Goal: Transaction & Acquisition: Purchase product/service

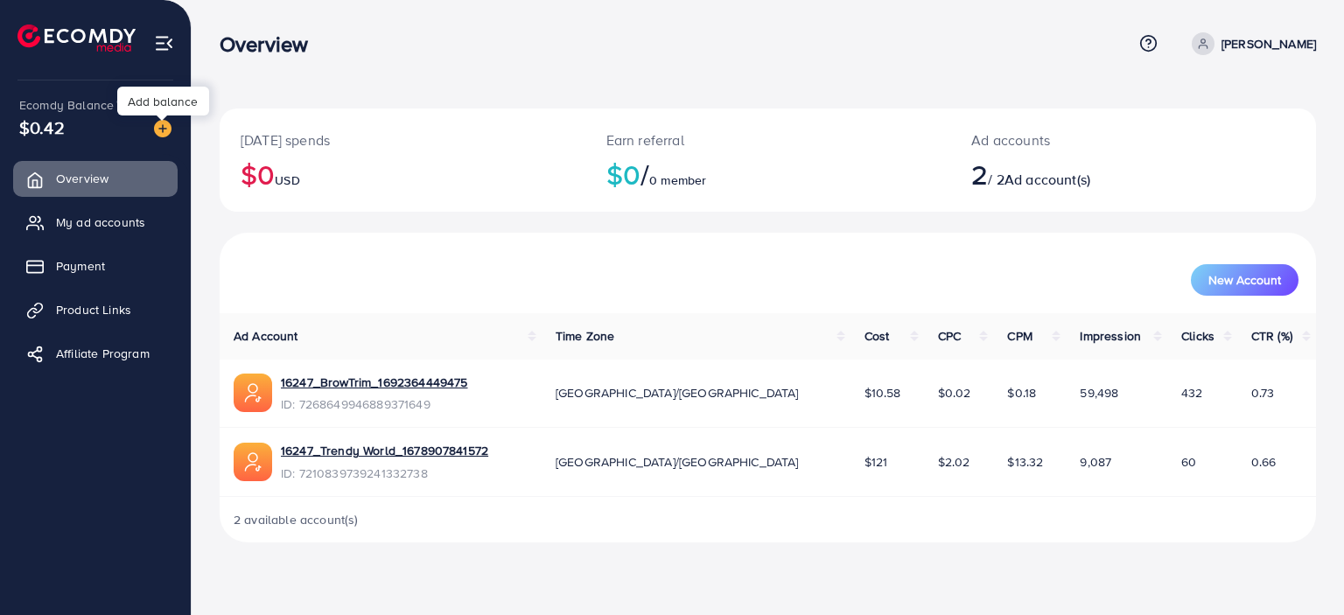
click at [152, 125] on div at bounding box center [156, 127] width 32 height 20
click at [165, 131] on img at bounding box center [163, 129] width 18 height 18
click at [167, 124] on img at bounding box center [163, 129] width 18 height 18
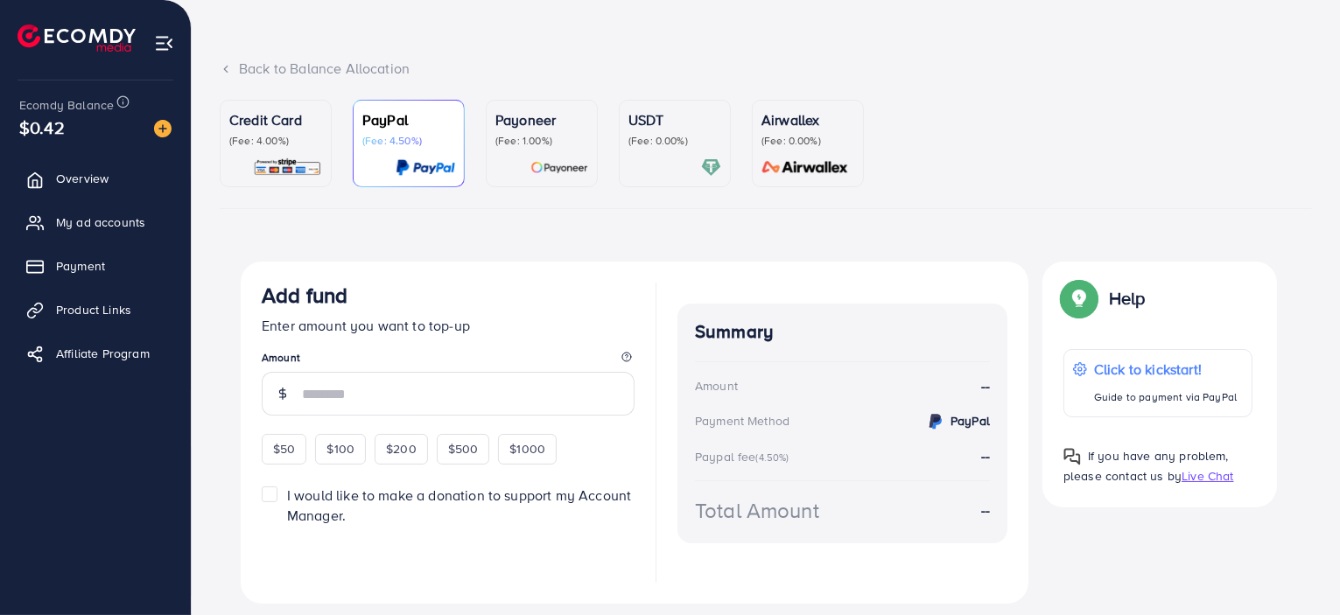
scroll to position [116, 0]
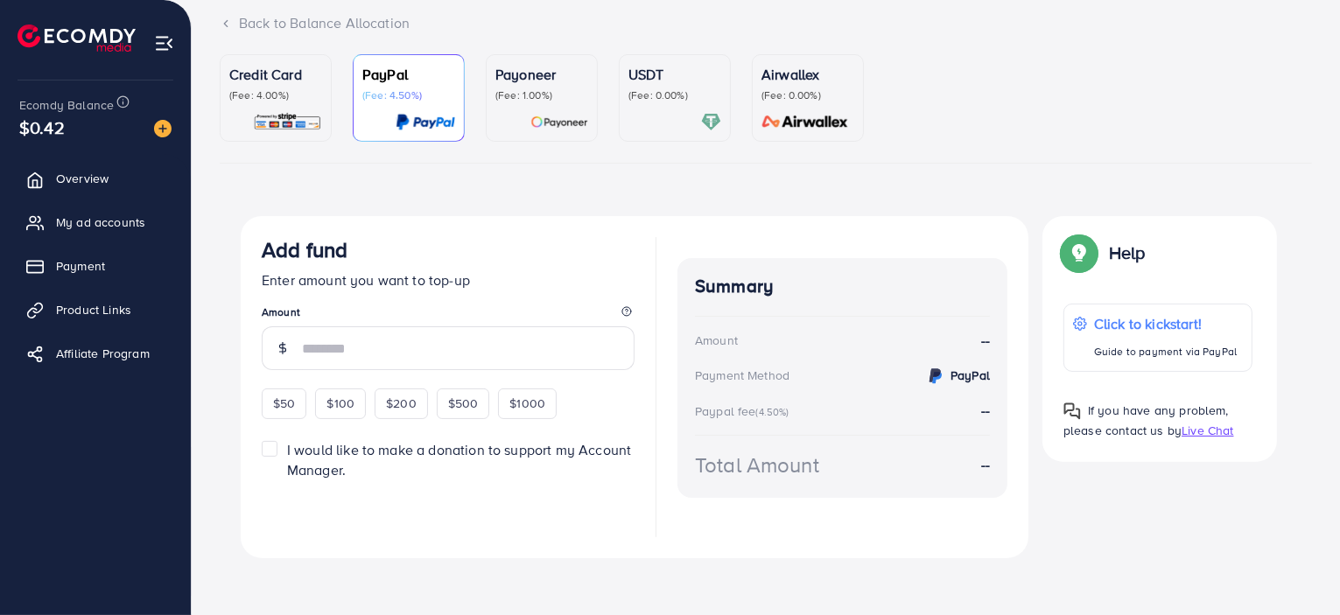
click at [331, 92] on link "Credit Card (Fee: 4.00%)" at bounding box center [276, 98] width 112 height 88
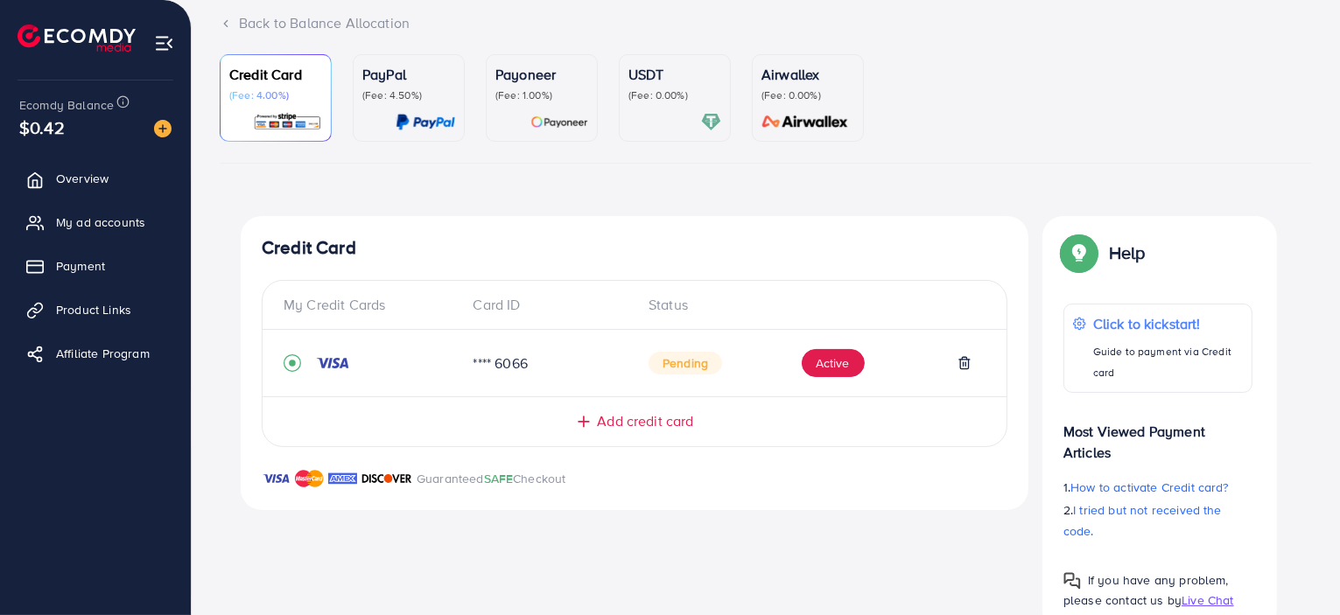
click at [705, 78] on p "USDT" at bounding box center [674, 74] width 93 height 21
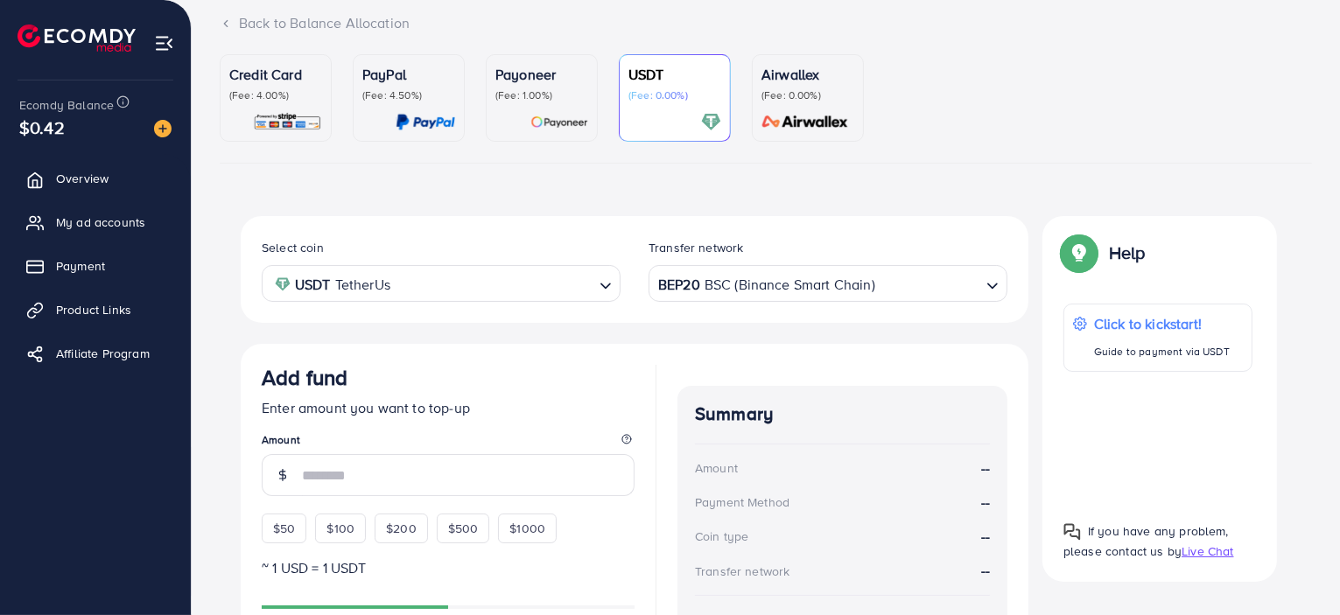
click at [991, 296] on div "Loading..." at bounding box center [993, 282] width 25 height 31
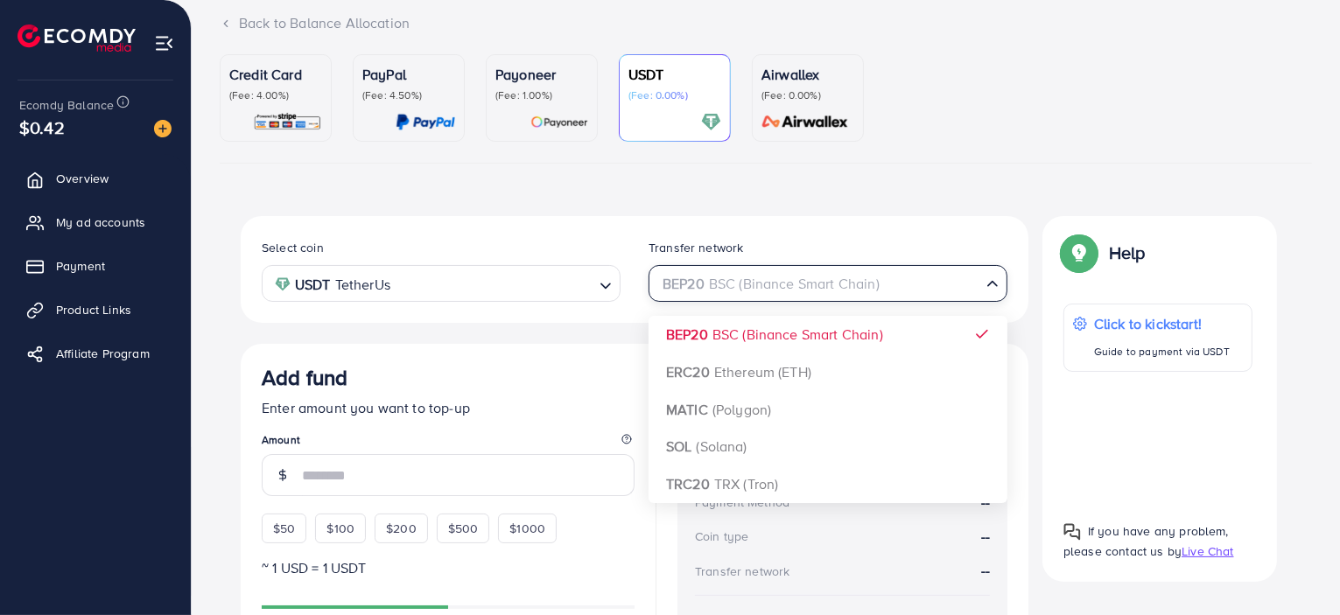
click at [993, 291] on span "Search for option" at bounding box center [993, 285] width 18 height 20
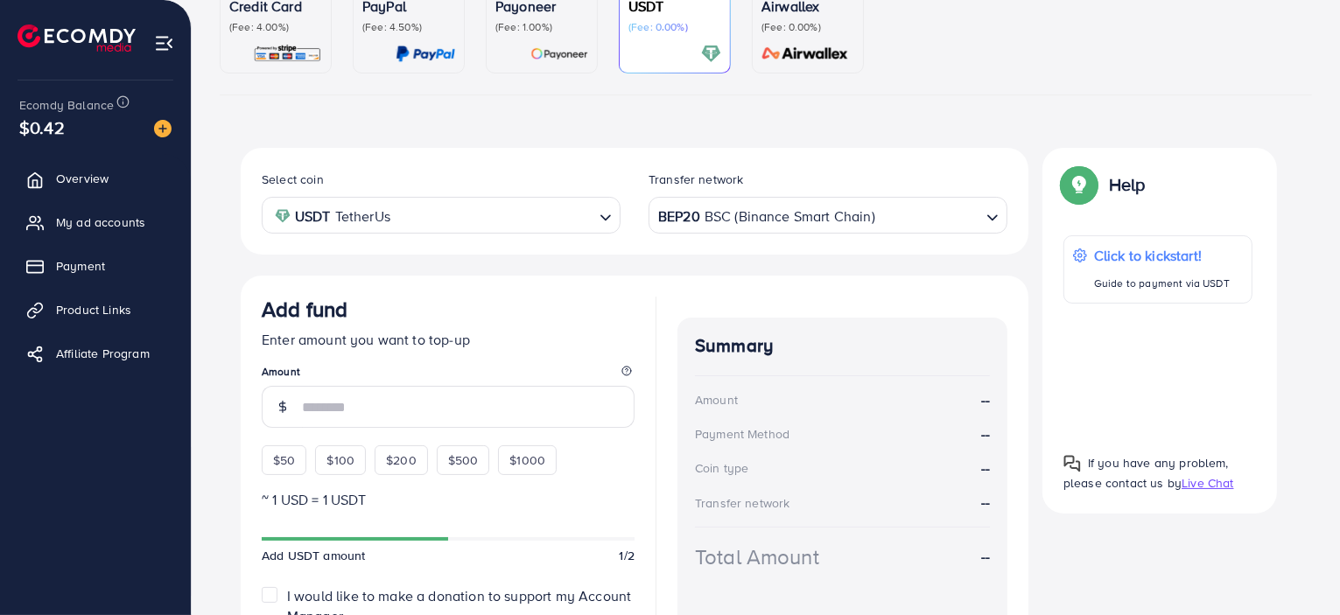
scroll to position [332, 0]
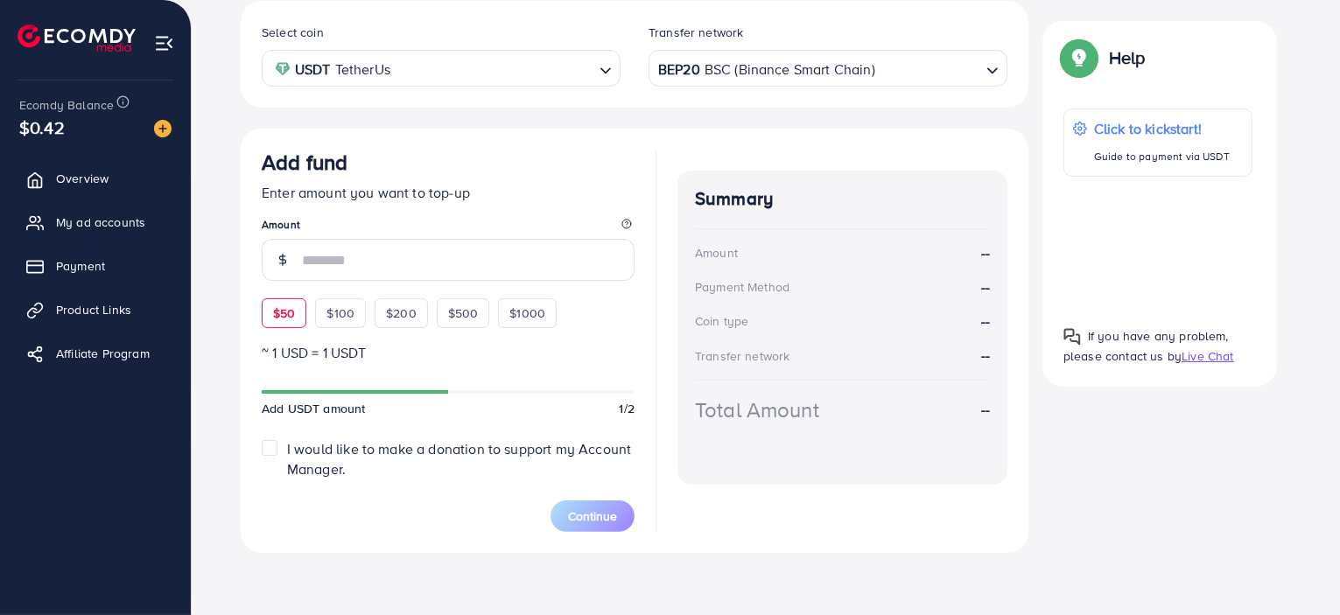
click at [298, 311] on div "$50" at bounding box center [284, 313] width 45 height 30
type input "**"
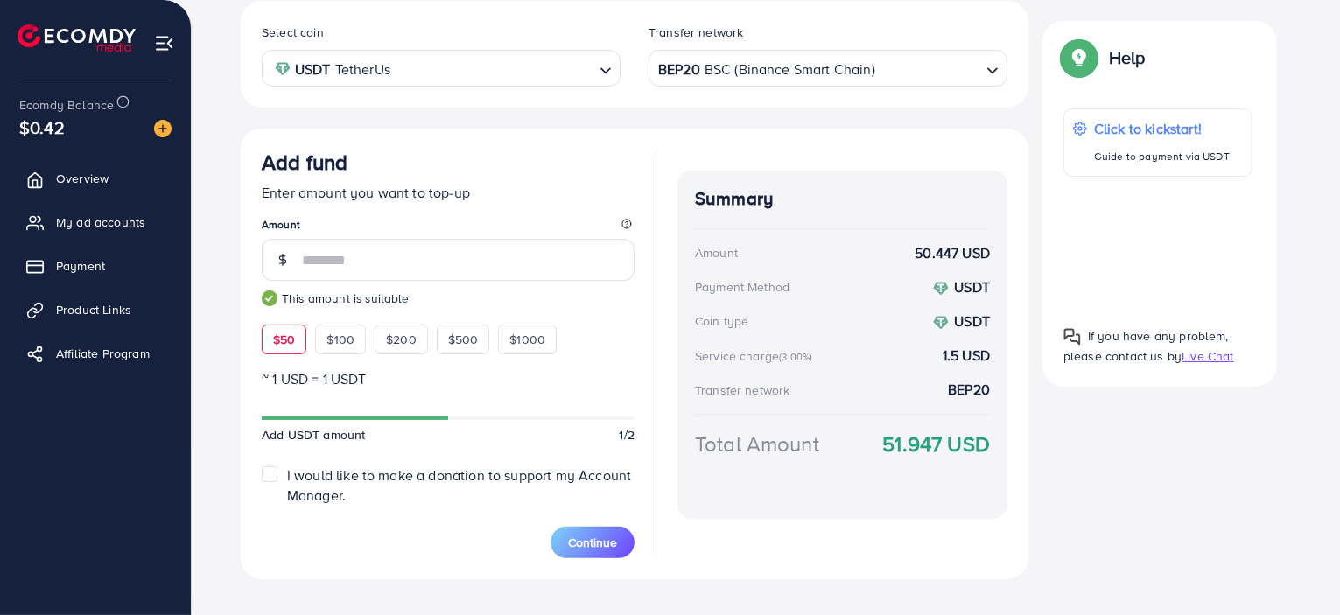
click at [287, 475] on label "I would like to make a donation to support my Account Manager." at bounding box center [460, 486] width 347 height 40
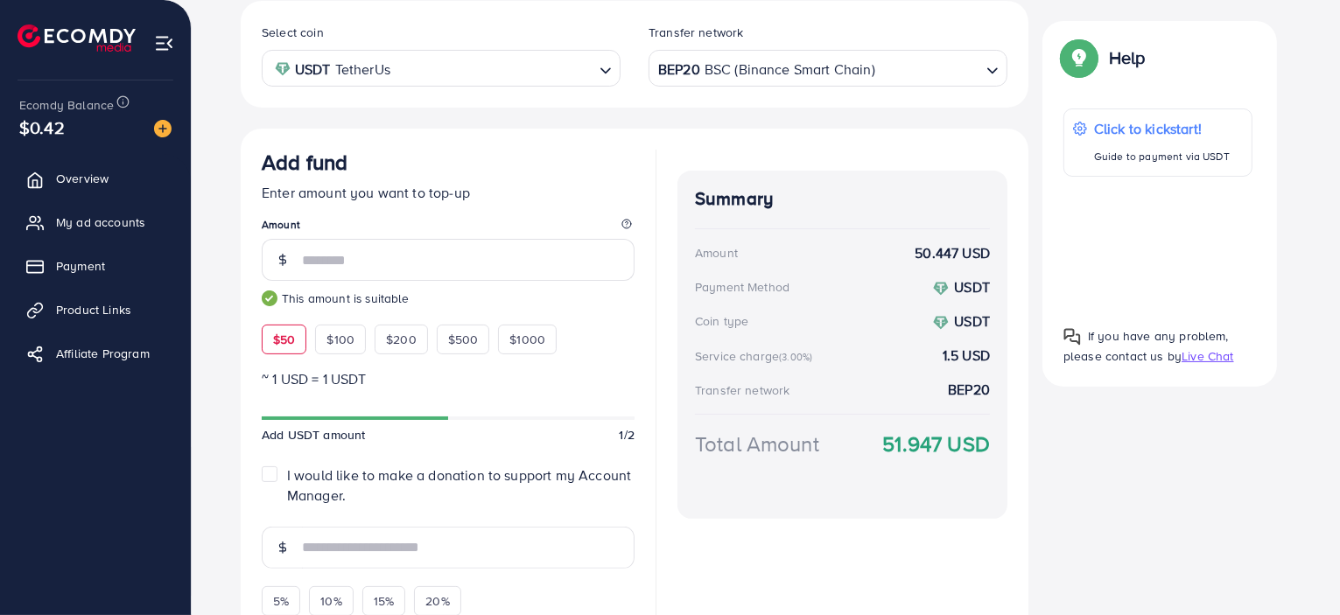
click at [287, 475] on label "I would like to make a donation to support my Account Manager." at bounding box center [460, 486] width 347 height 40
type input "*"
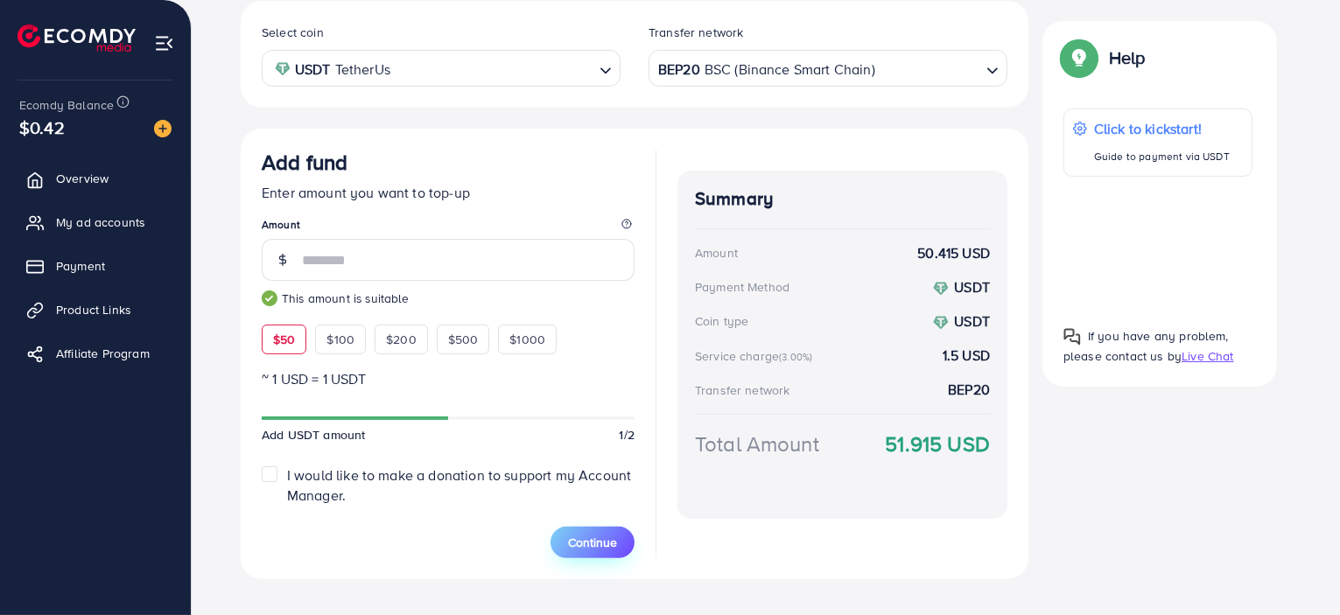
click at [560, 544] on button "Continue" at bounding box center [593, 543] width 84 height 32
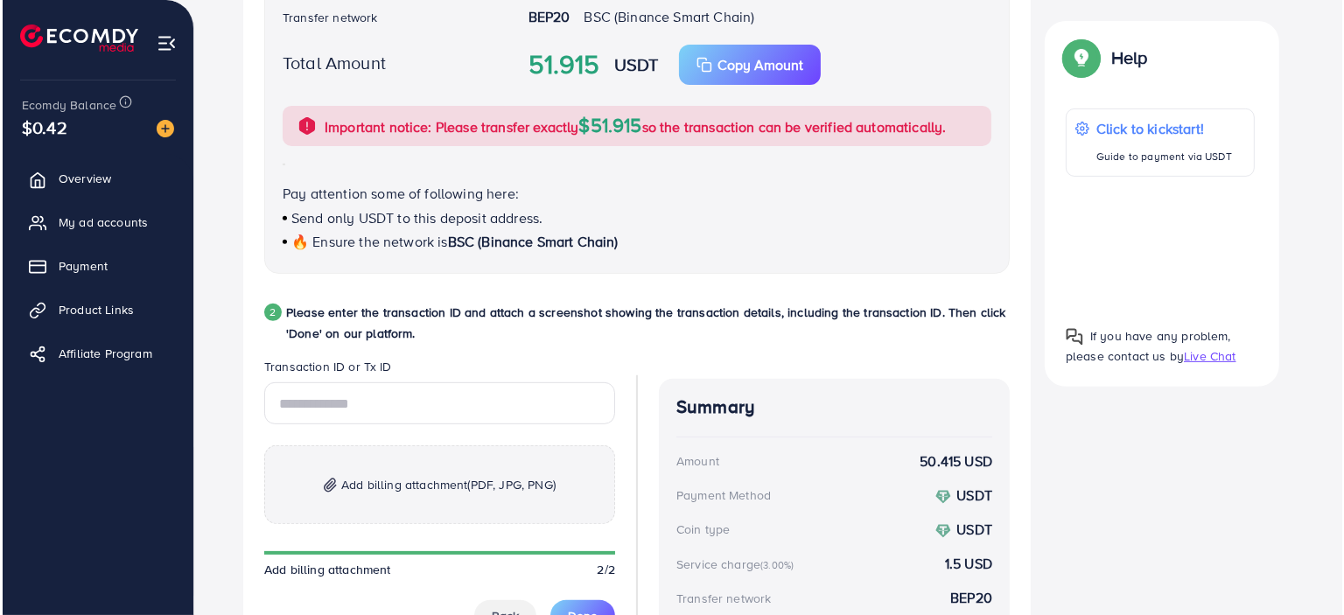
scroll to position [635, 0]
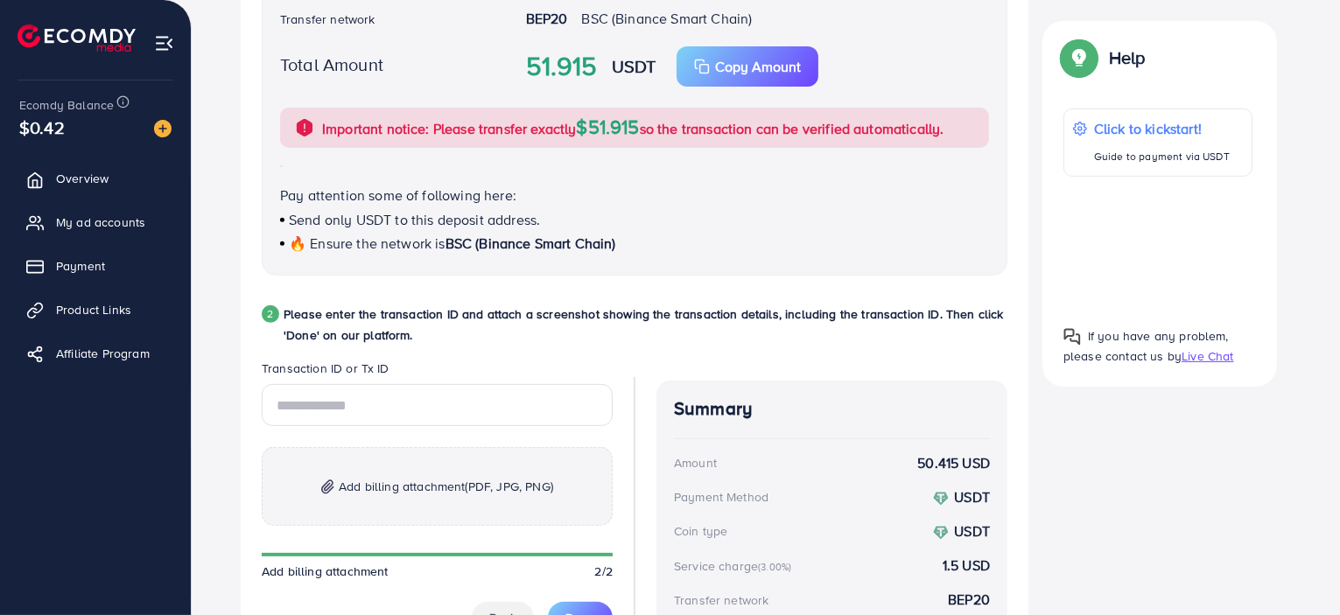
click at [1152, 221] on div at bounding box center [1157, 244] width 189 height 107
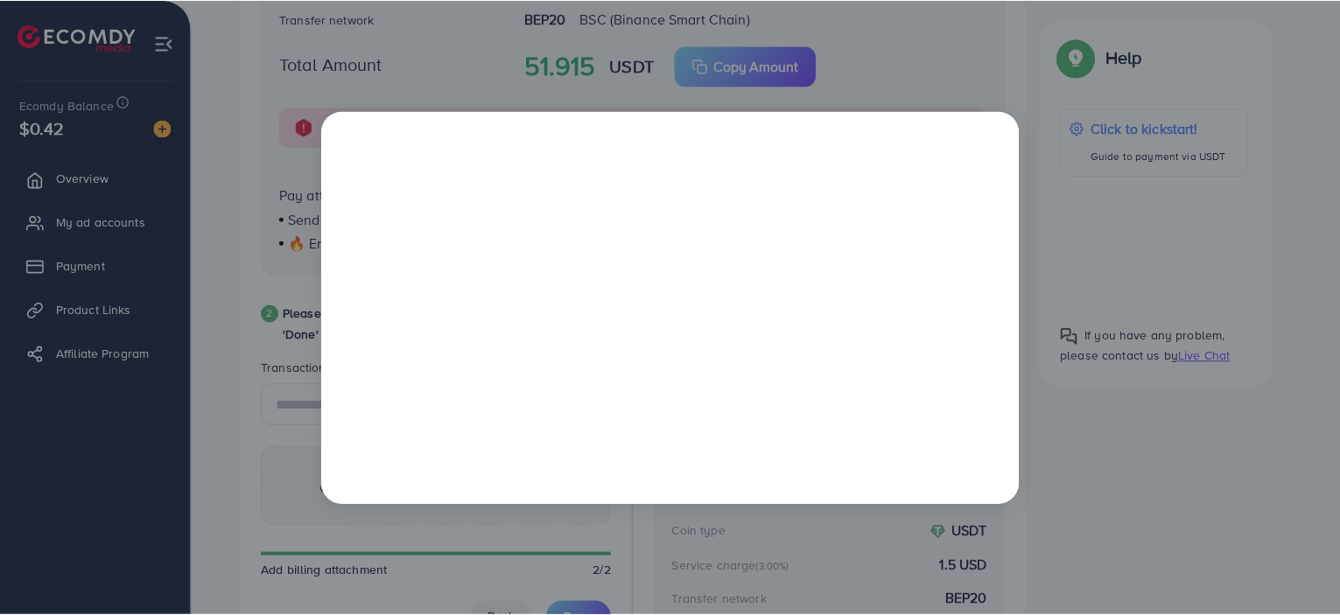
scroll to position [0, 0]
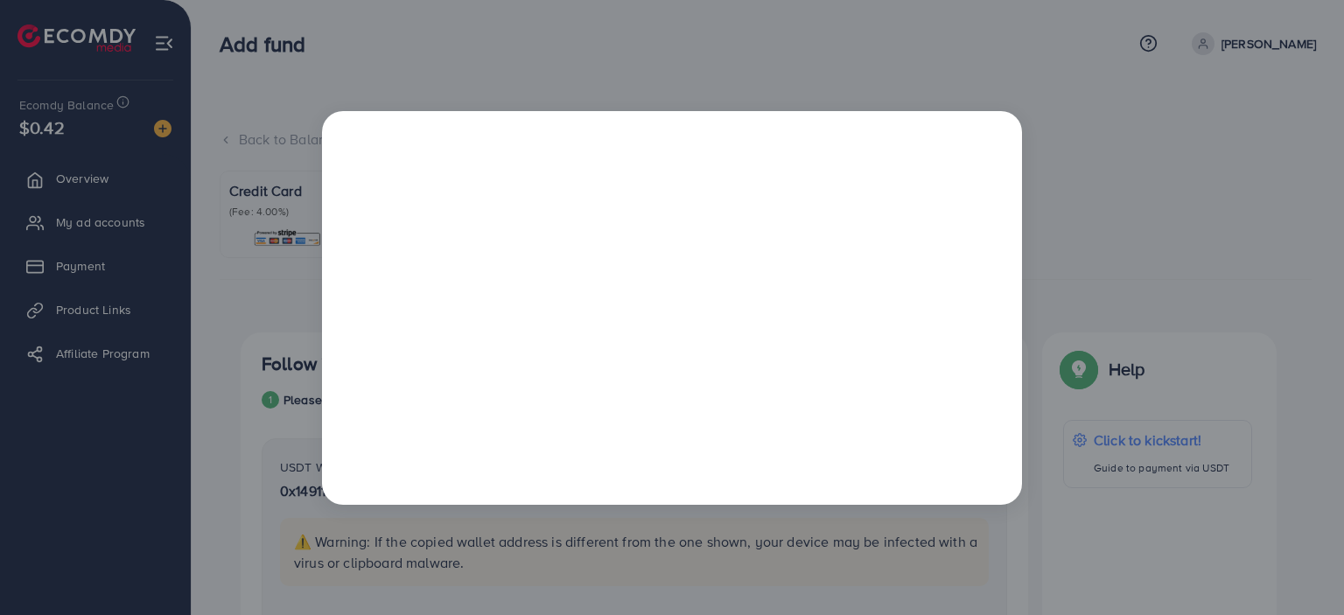
click at [1149, 290] on div at bounding box center [672, 307] width 1344 height 615
